Goal: Check status: Check status

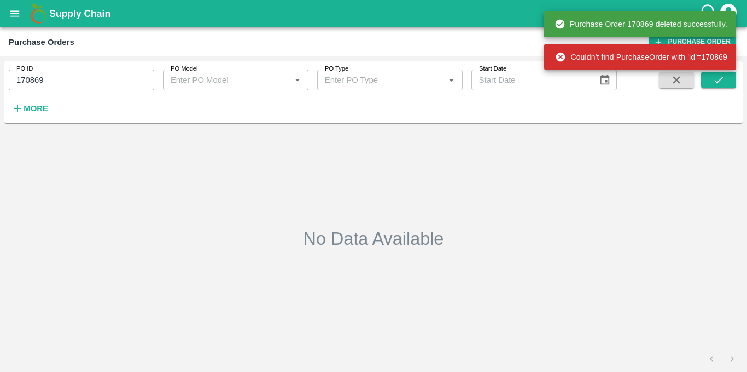
drag, startPoint x: 0, startPoint y: 0, endPoint x: 8, endPoint y: 16, distance: 18.1
click at [8, 16] on button "open drawer" at bounding box center [14, 13] width 25 height 25
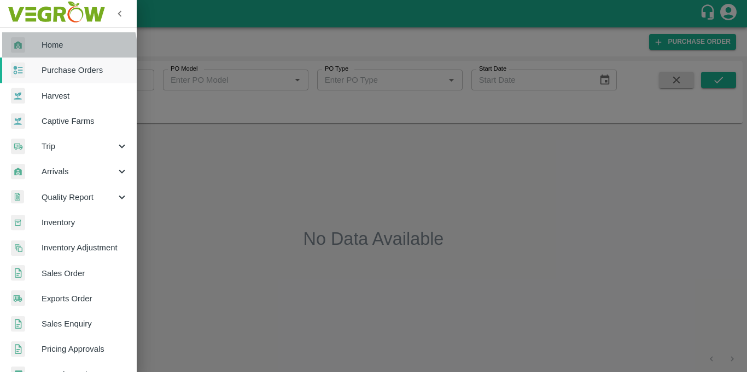
click at [65, 49] on span "Home" at bounding box center [85, 45] width 86 height 12
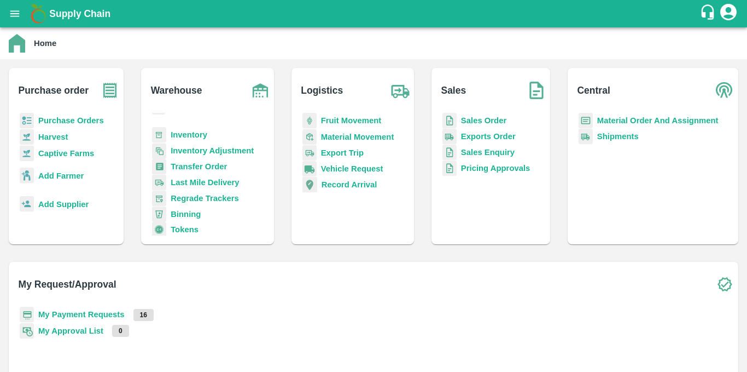
scroll to position [61, 0]
click at [207, 130] on b "Inventory" at bounding box center [189, 134] width 37 height 9
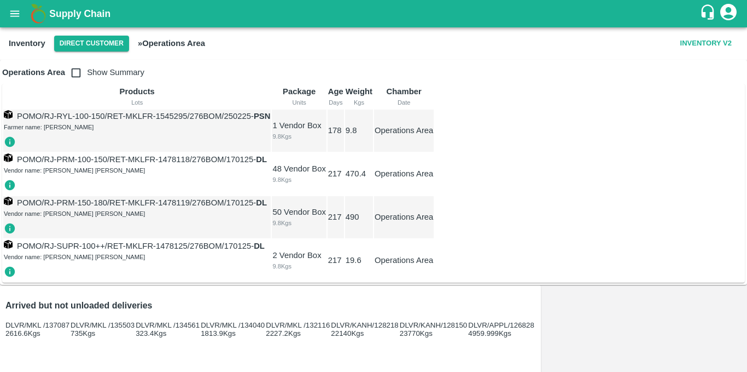
scroll to position [178, 0]
click at [71, 38] on button "Direct Customer" at bounding box center [91, 44] width 75 height 16
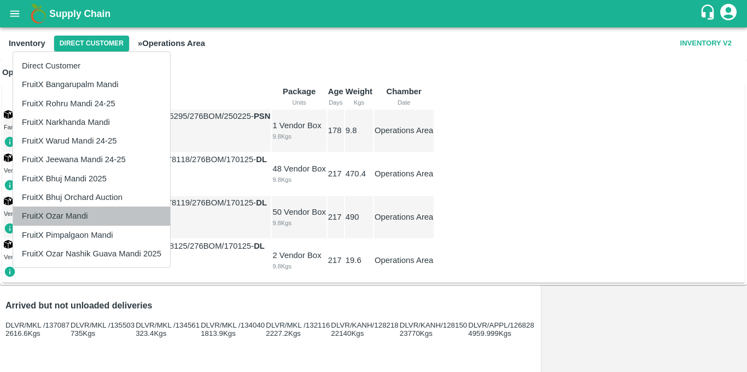
click at [91, 216] on li "FruitX Ozar Mandi" at bounding box center [91, 215] width 157 height 19
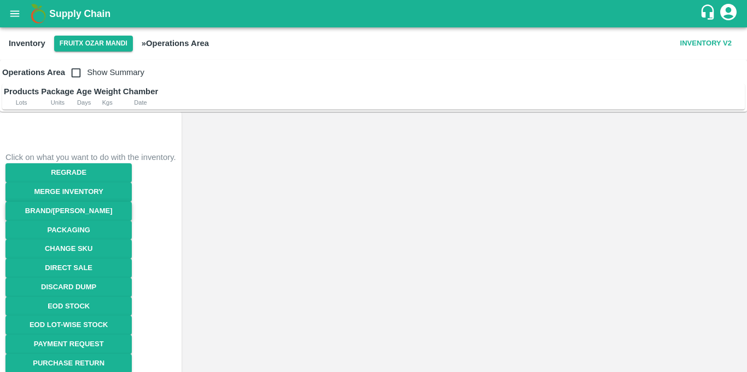
scroll to position [127, 0]
click at [132, 297] on link "EOD Stock" at bounding box center [68, 306] width 126 height 19
click at [82, 74] on input "checkbox" at bounding box center [76, 73] width 22 height 22
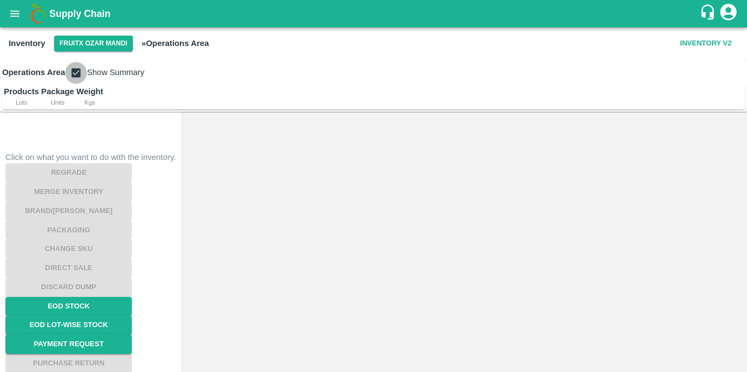
click at [82, 74] on input "checkbox" at bounding box center [76, 73] width 22 height 22
checkbox input "false"
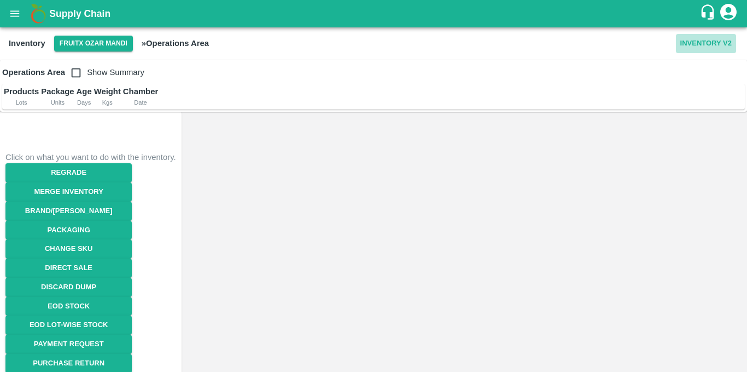
click at [697, 43] on button "Inventory V2" at bounding box center [706, 43] width 60 height 19
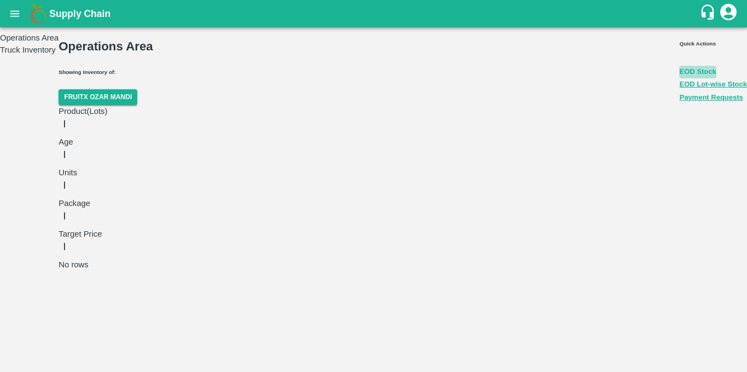
click at [680, 66] on button "EOD Stock" at bounding box center [698, 72] width 37 height 13
